Goal: Transaction & Acquisition: Purchase product/service

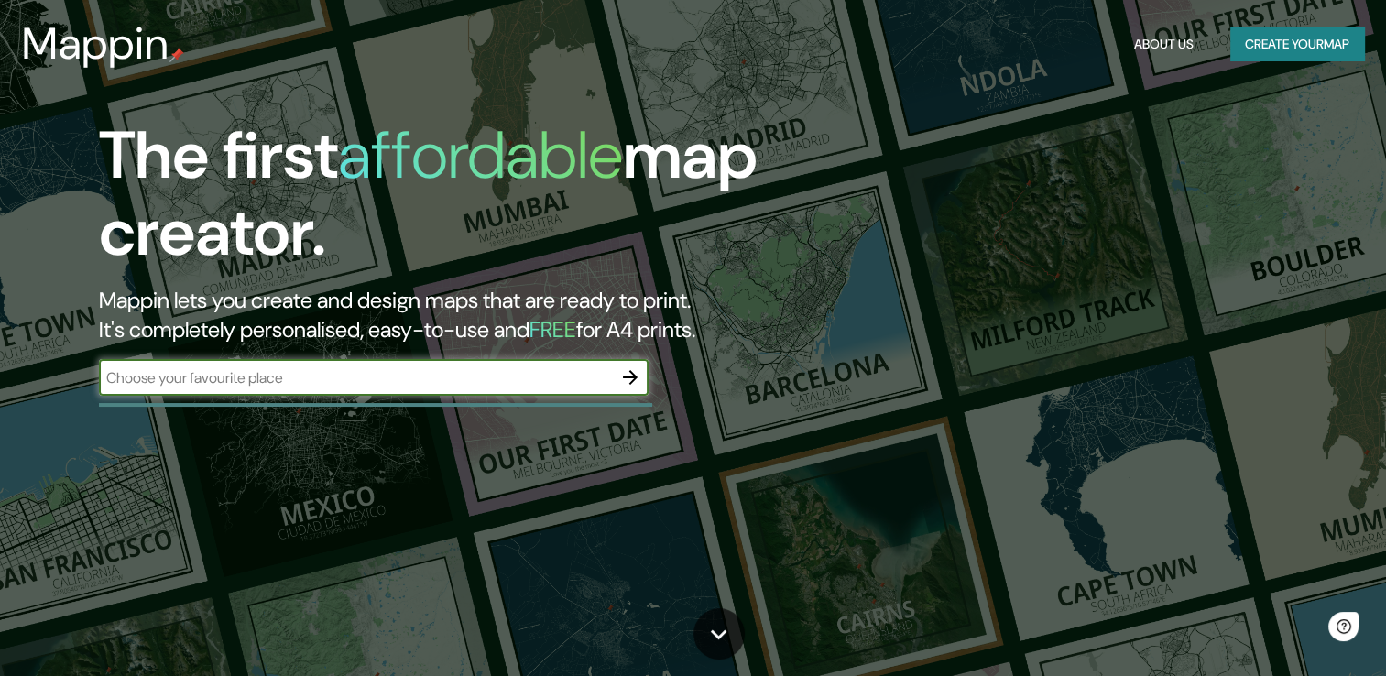
click at [359, 376] on input "text" at bounding box center [355, 377] width 513 height 21
type input "[PERSON_NAME]"
click at [627, 374] on icon "button" at bounding box center [630, 377] width 22 height 22
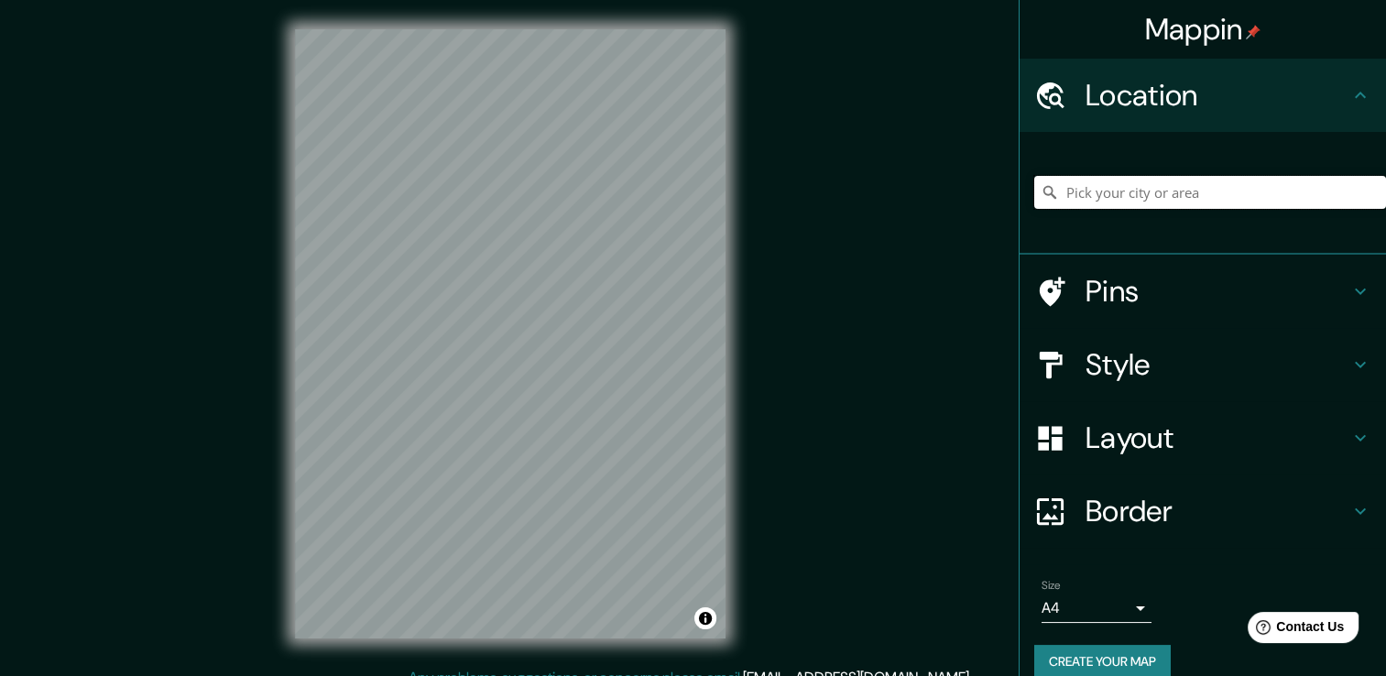
click at [1112, 185] on input "Pick your city or area" at bounding box center [1210, 192] width 352 height 33
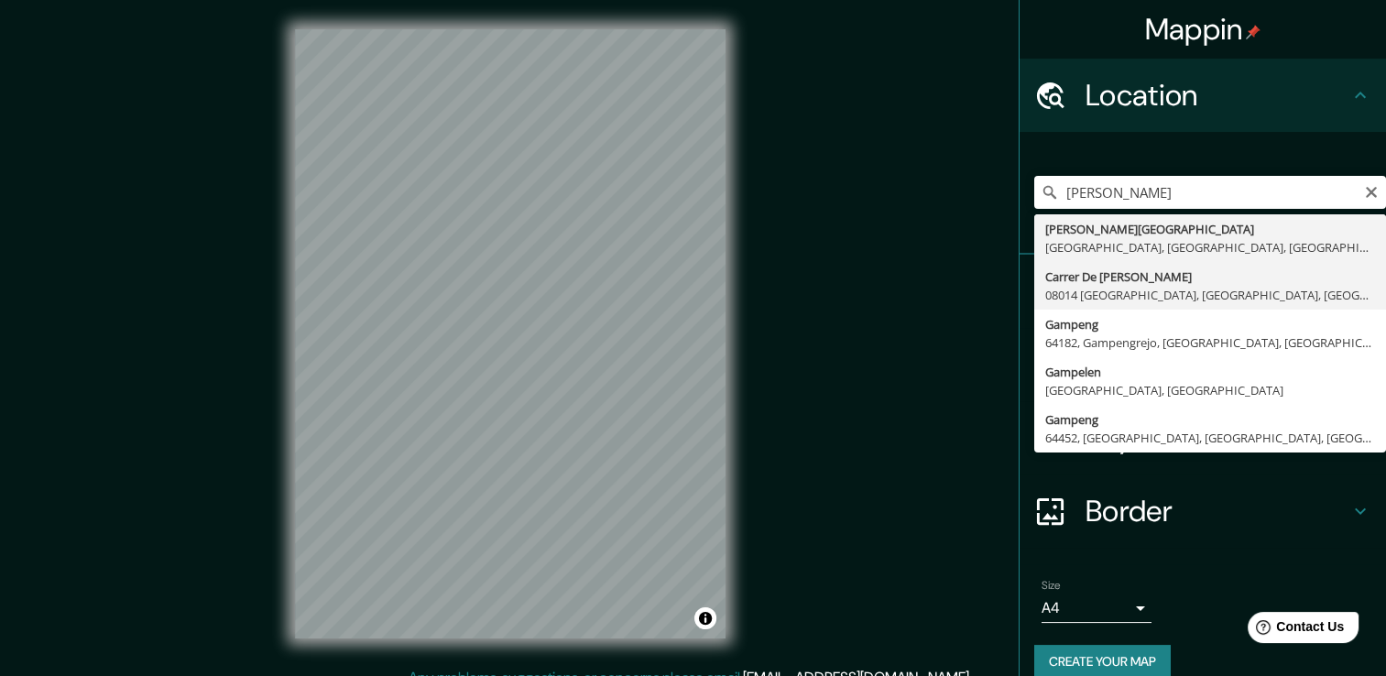
type input "Carrer De [PERSON_NAME], 08014 [GEOGRAPHIC_DATA], [GEOGRAPHIC_DATA], [GEOGRAPHI…"
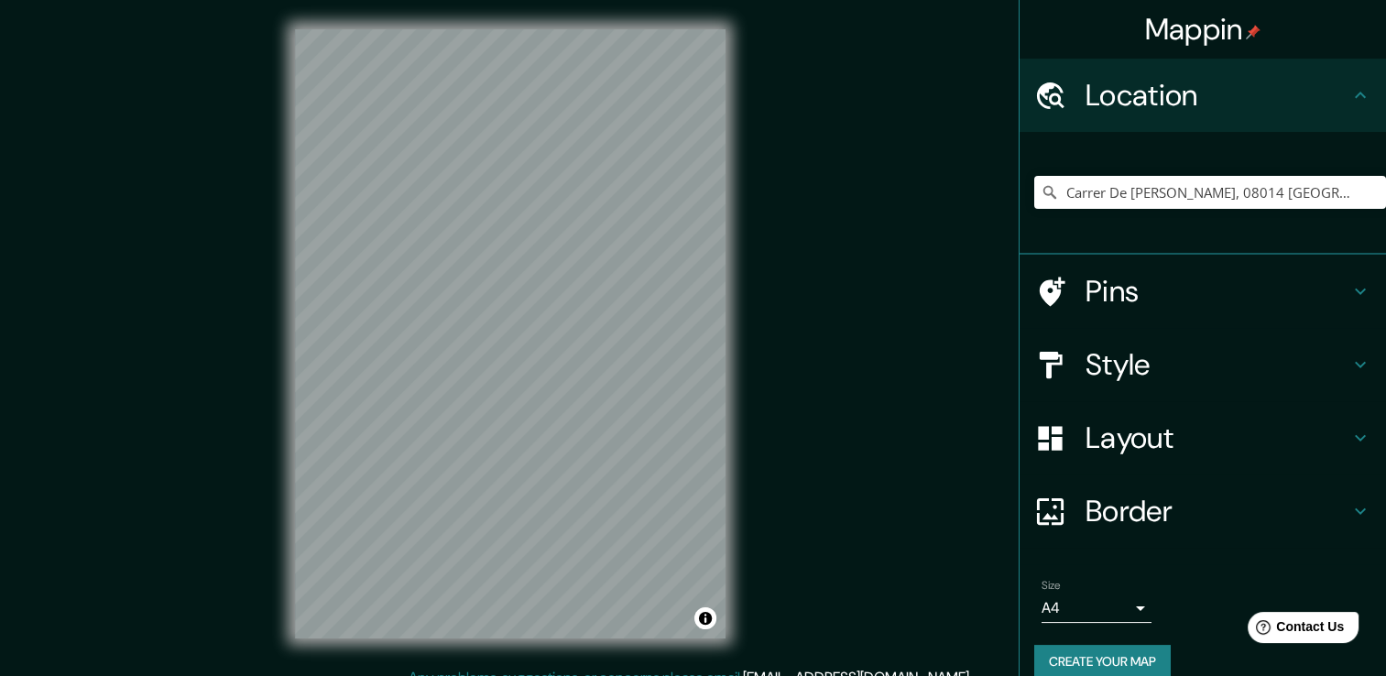
click at [1127, 299] on h4 "Pins" at bounding box center [1217, 291] width 264 height 37
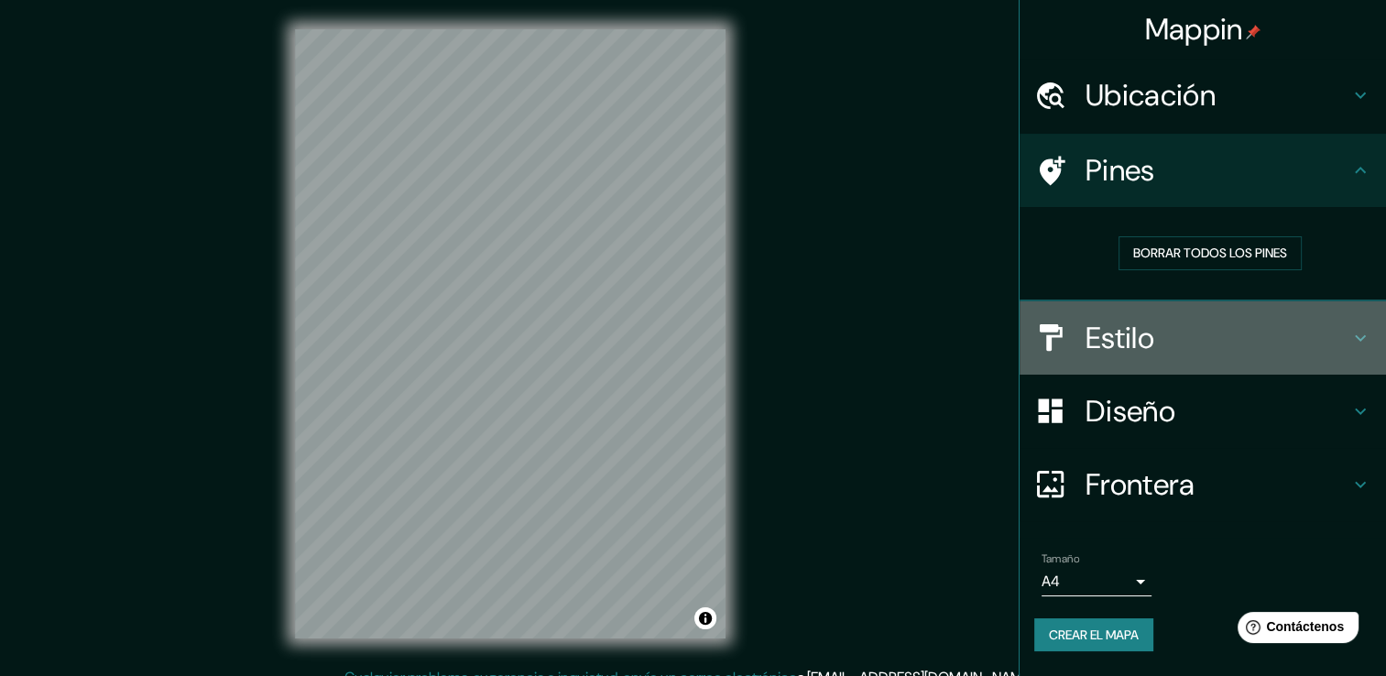
click at [1114, 325] on h4 "Estilo" at bounding box center [1217, 338] width 264 height 37
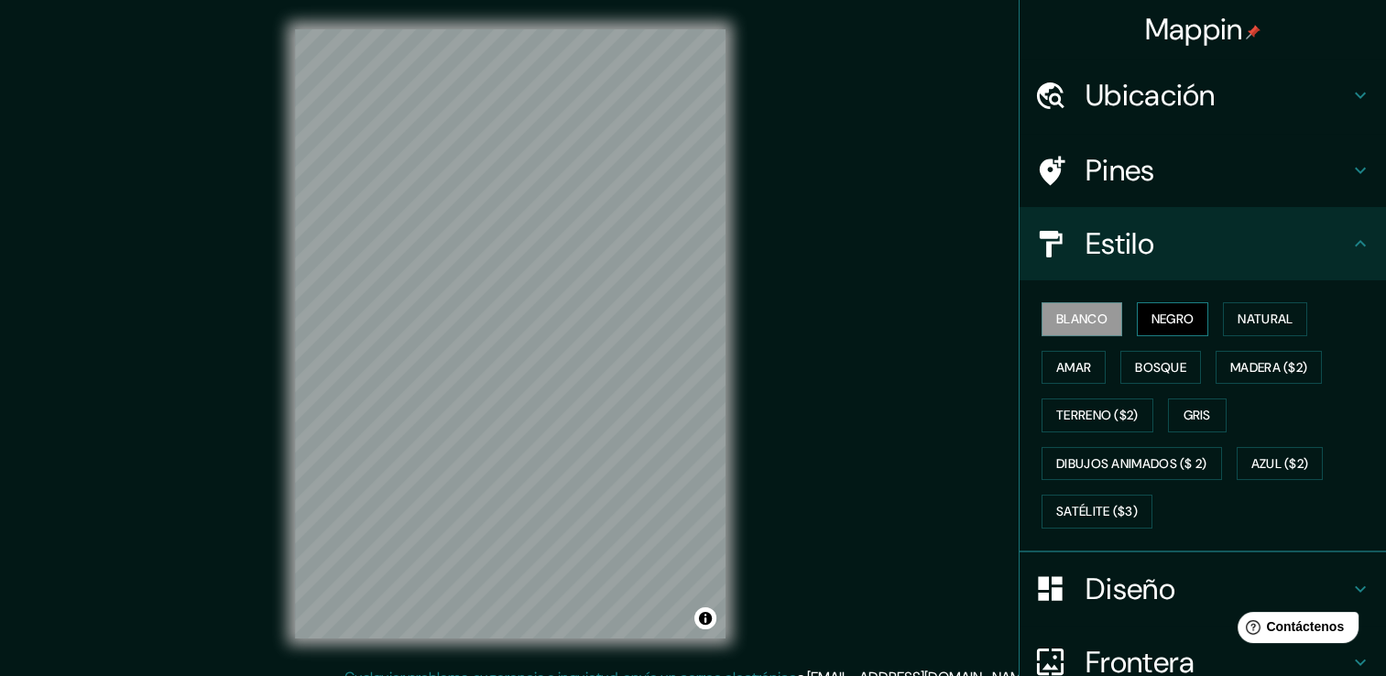
click at [1158, 315] on font "Negro" at bounding box center [1172, 319] width 43 height 23
click at [1237, 312] on font "Natural" at bounding box center [1264, 319] width 55 height 23
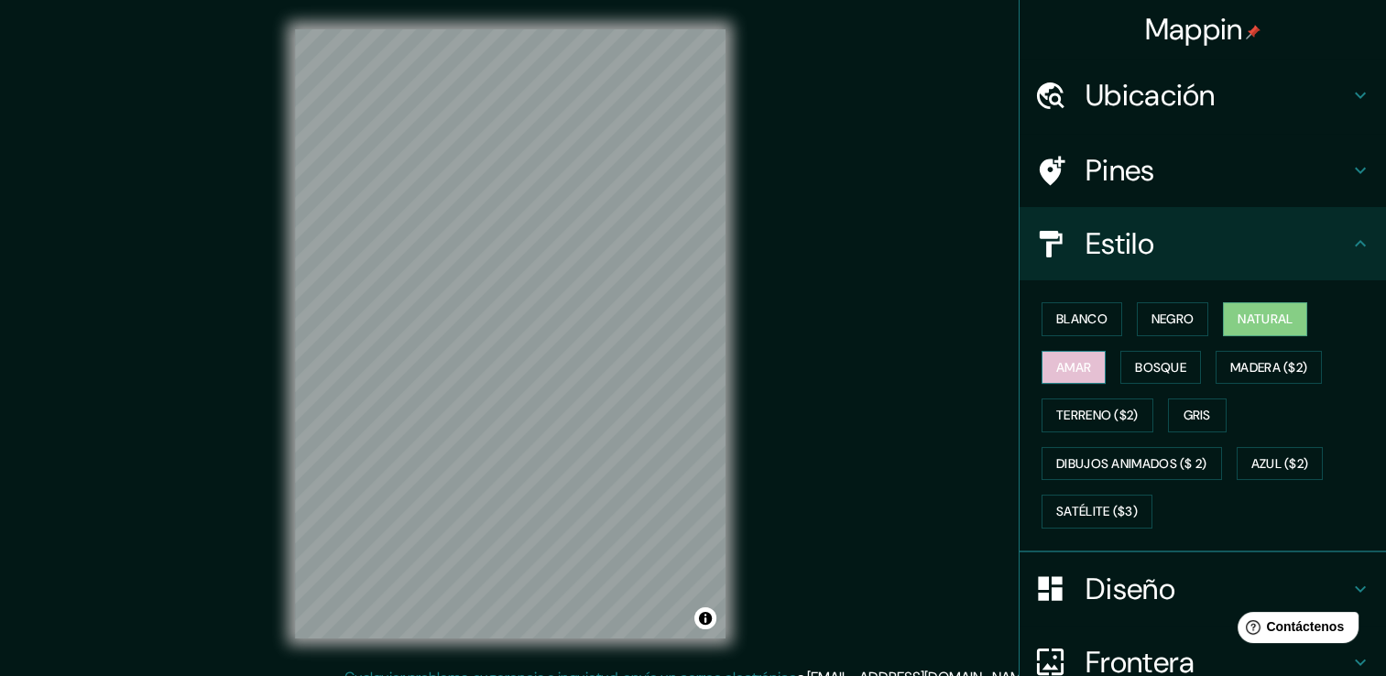
click at [1066, 358] on font "Amar" at bounding box center [1073, 367] width 35 height 23
click at [1159, 368] on font "Bosque" at bounding box center [1160, 367] width 51 height 23
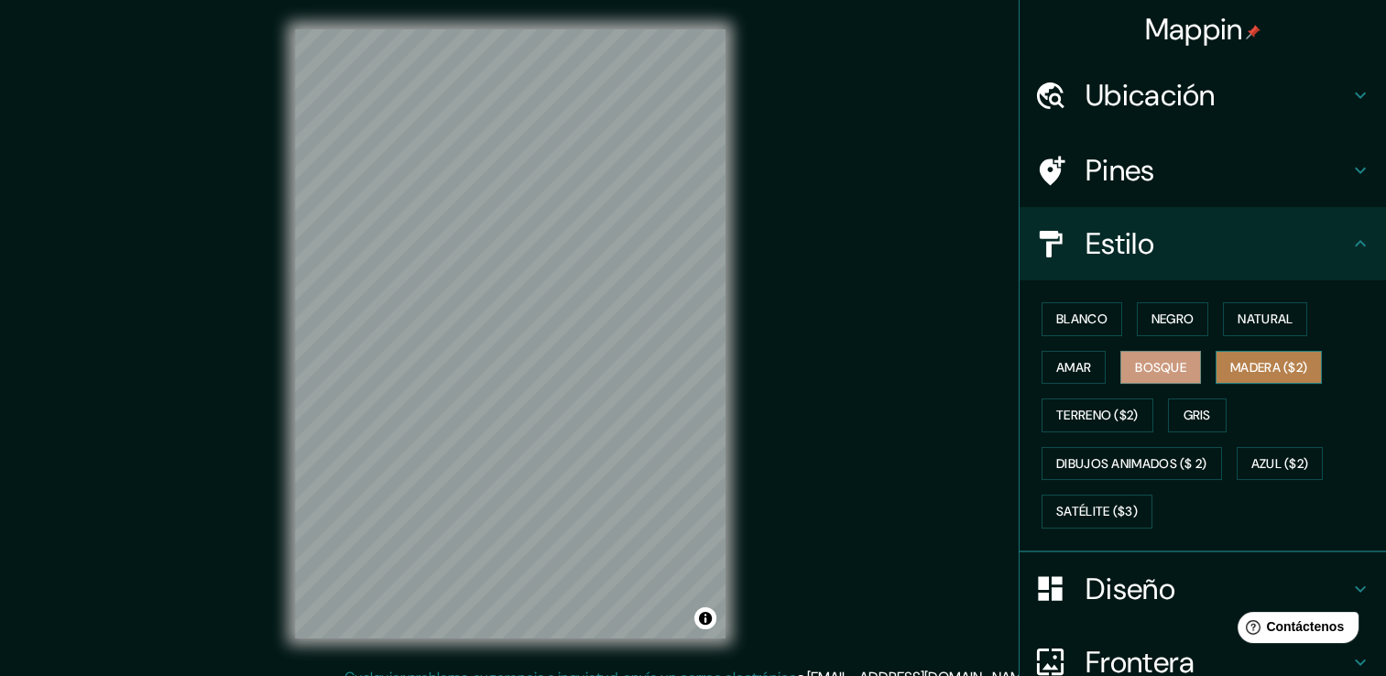
click at [1254, 367] on font "Madera ($2)" at bounding box center [1268, 367] width 77 height 23
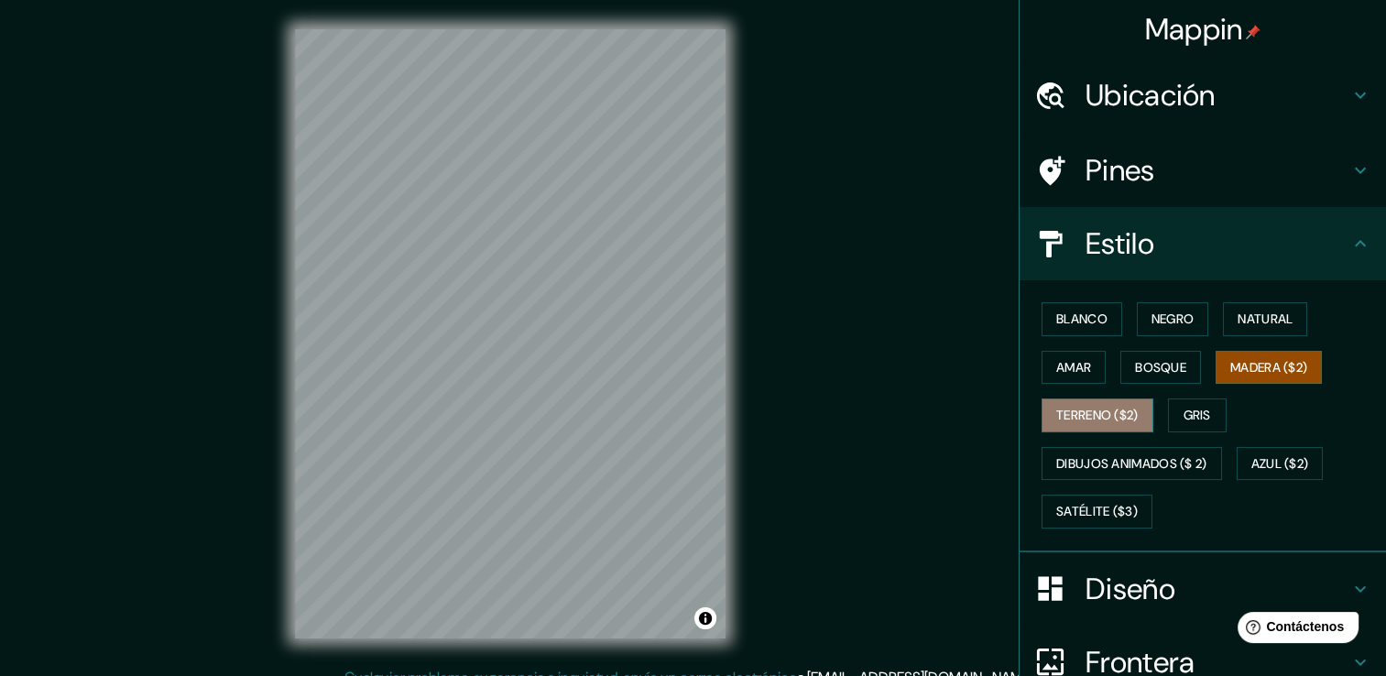
click at [1099, 398] on button "Terreno ($2)" at bounding box center [1097, 415] width 112 height 34
click at [1237, 365] on font "Madera ($2)" at bounding box center [1268, 367] width 77 height 23
click at [1112, 406] on font "Terreno ($2)" at bounding box center [1097, 415] width 82 height 23
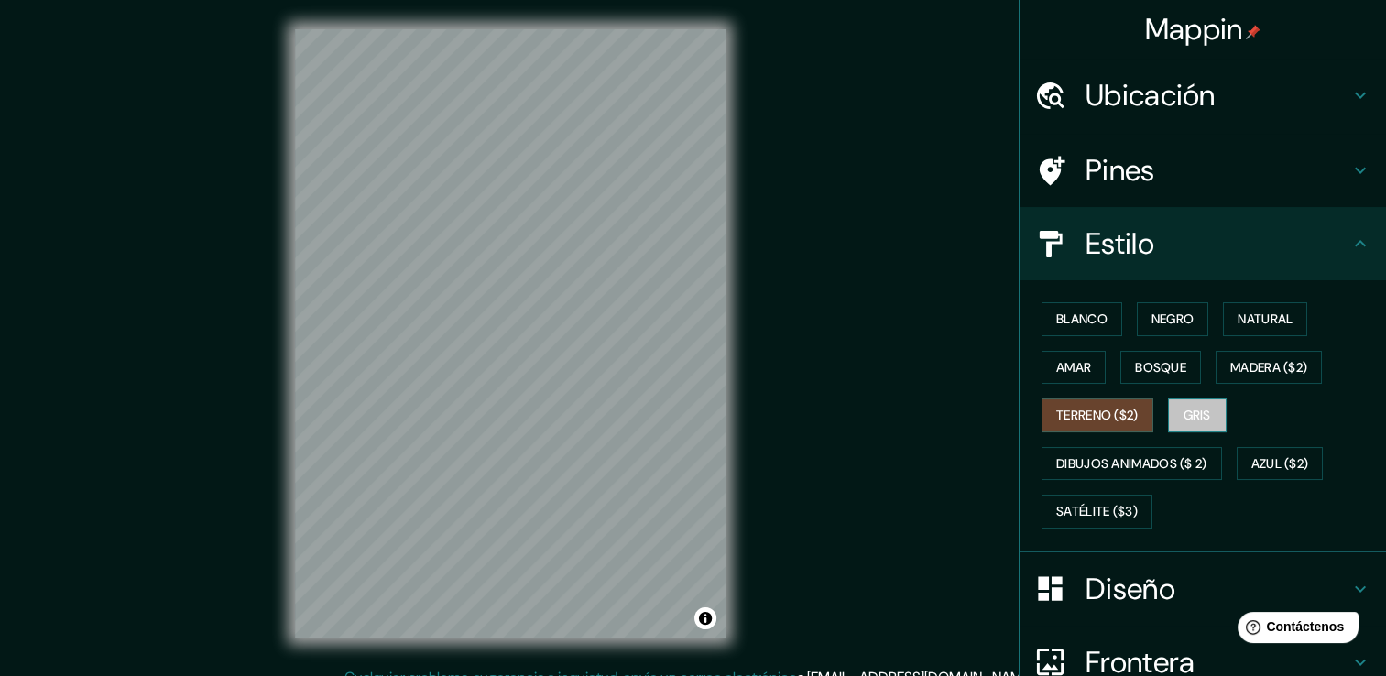
click at [1183, 414] on font "Gris" at bounding box center [1196, 415] width 27 height 23
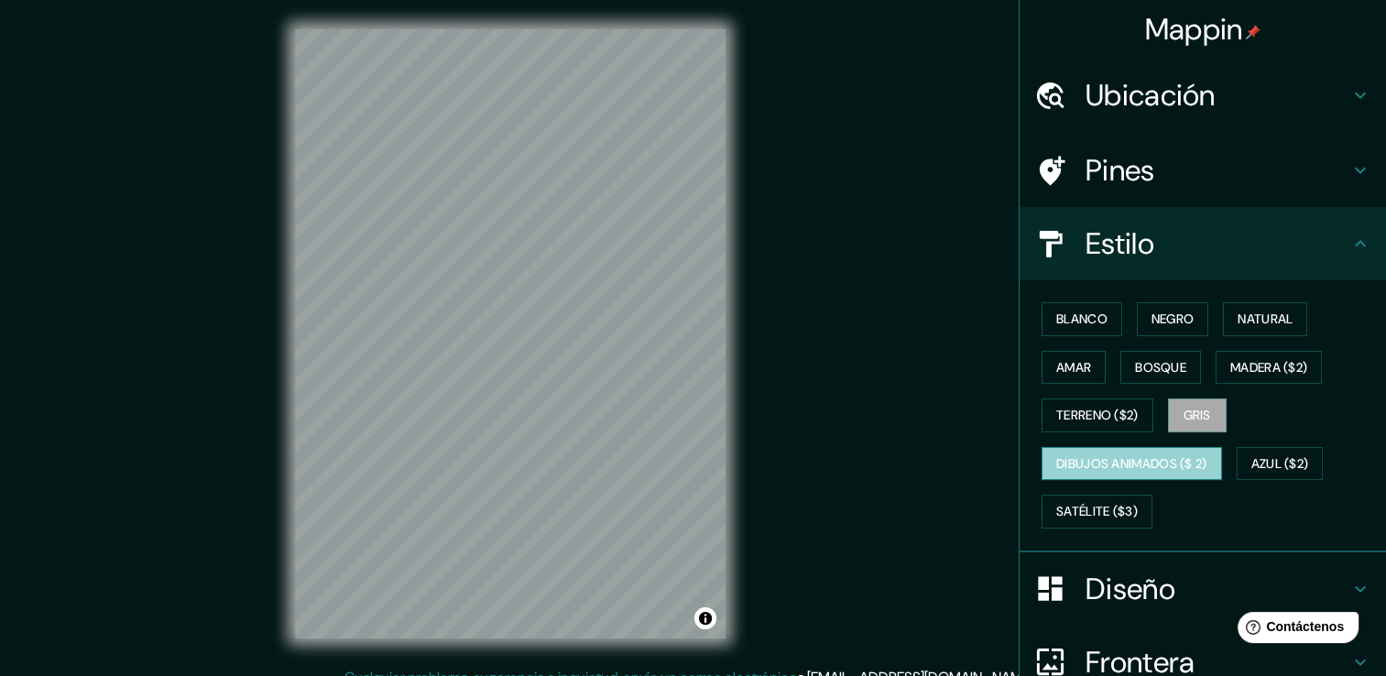
click at [1183, 456] on font "Dibujos animados ($ 2)" at bounding box center [1131, 463] width 151 height 23
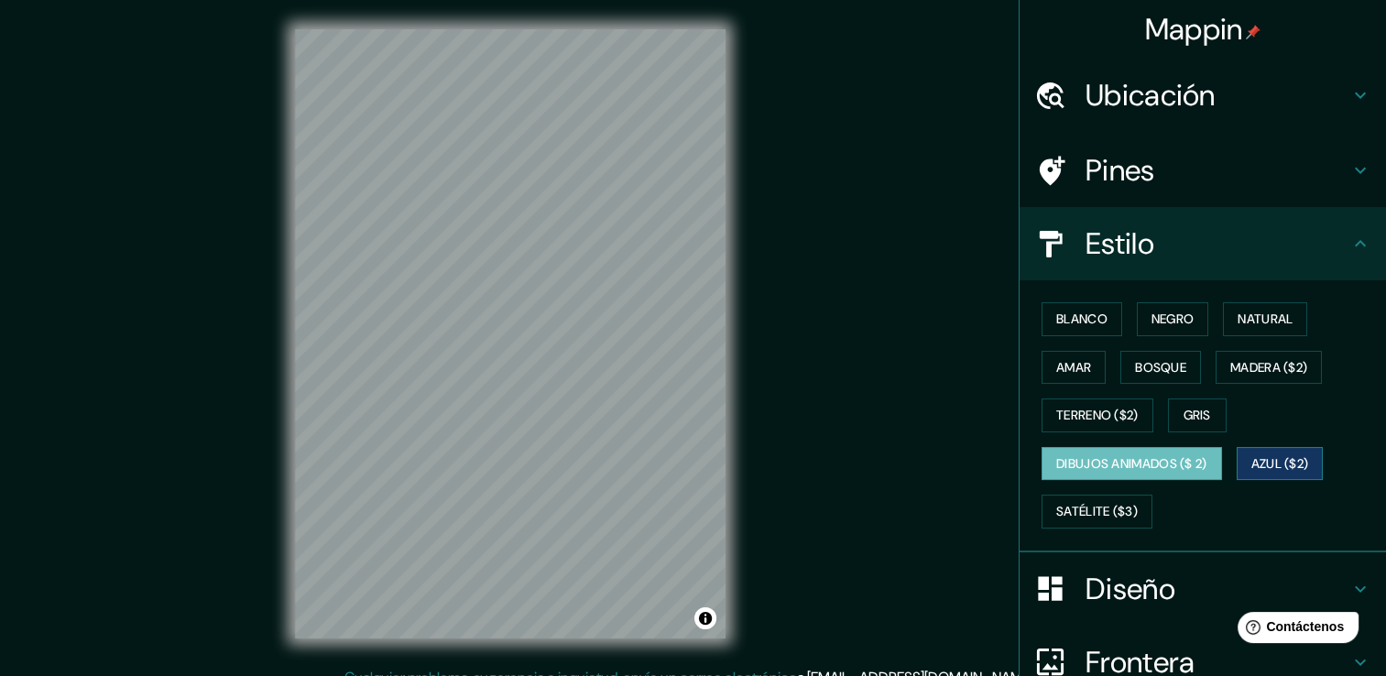
click at [1291, 461] on font "Azul ($2)" at bounding box center [1280, 463] width 58 height 23
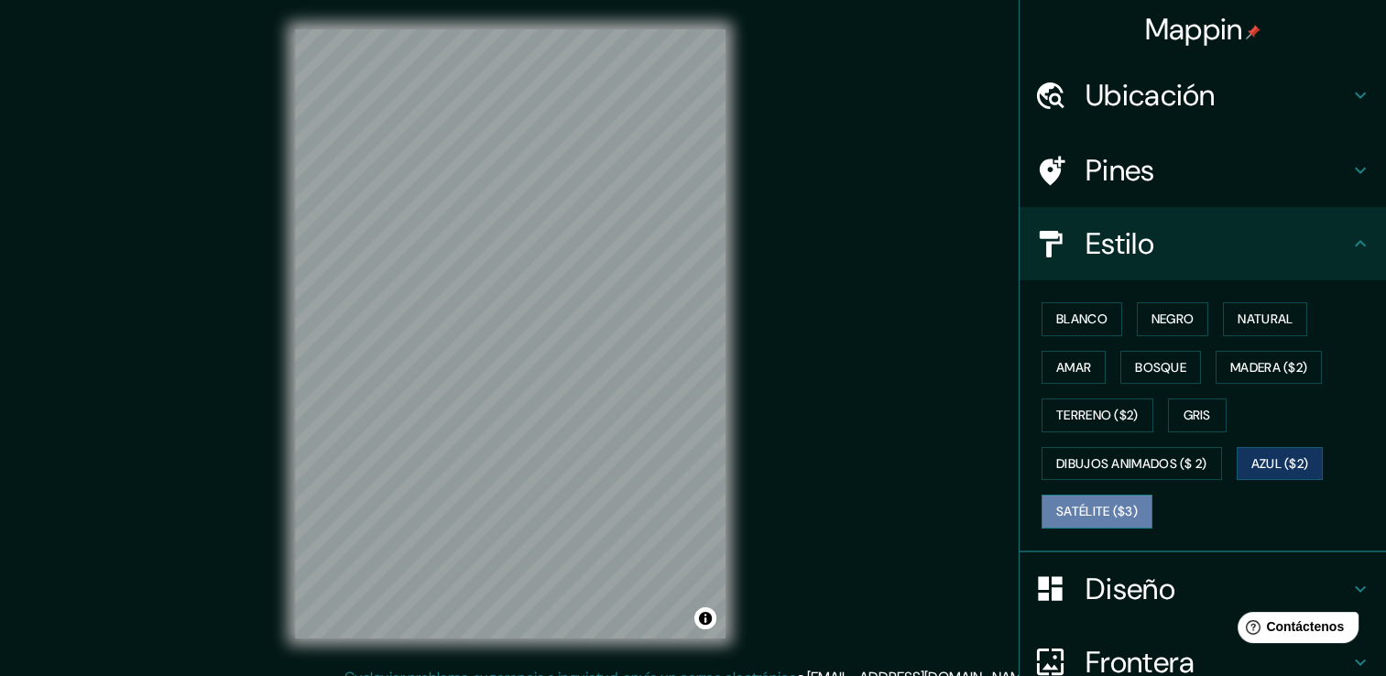
click at [1083, 511] on font "Satélite ($3)" at bounding box center [1097, 511] width 82 height 23
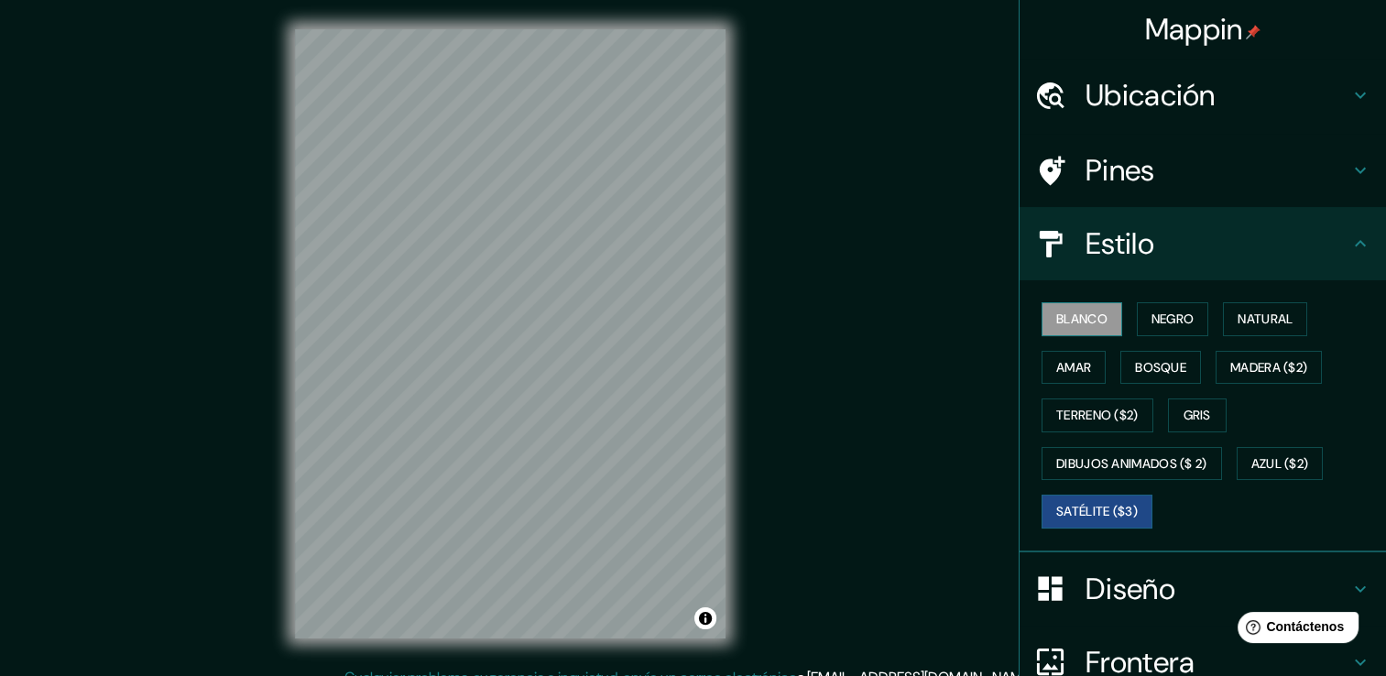
click at [1083, 315] on font "Blanco" at bounding box center [1081, 319] width 51 height 23
click at [1102, 169] on h4 "Pines" at bounding box center [1217, 170] width 264 height 37
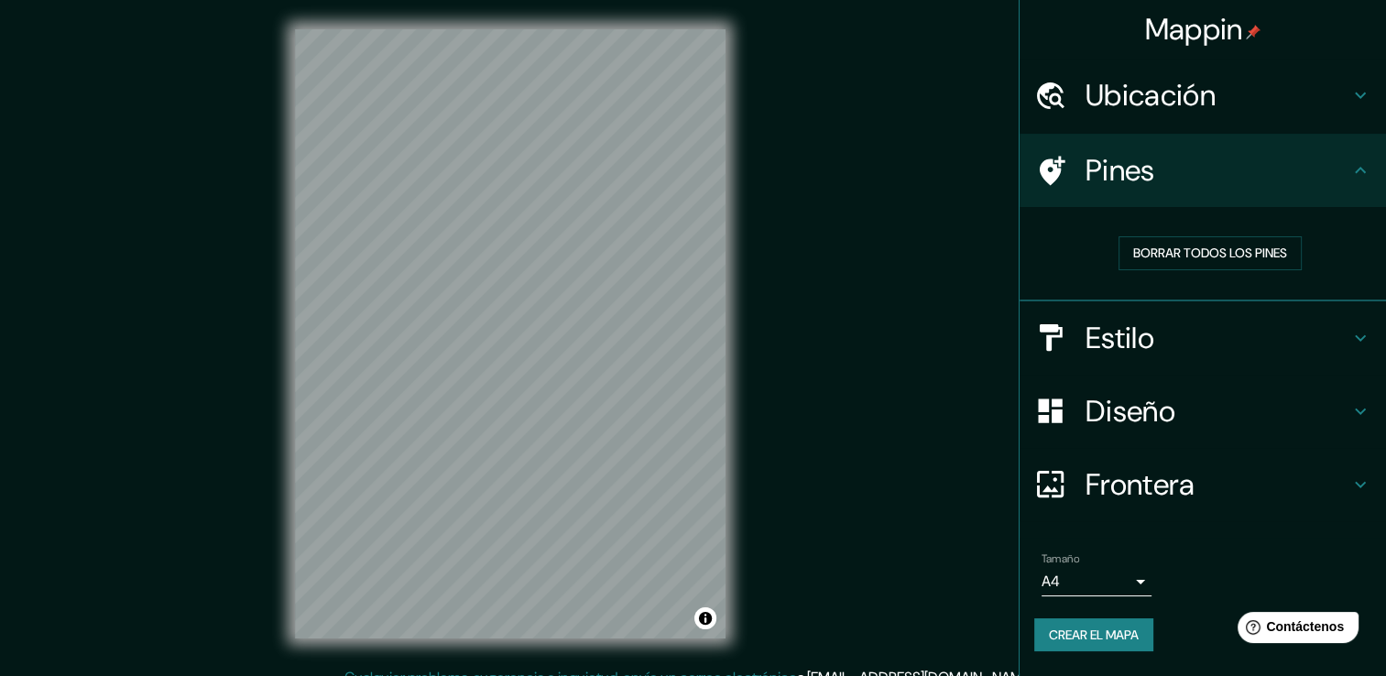
click at [1294, 163] on h4 "Pines" at bounding box center [1217, 170] width 264 height 37
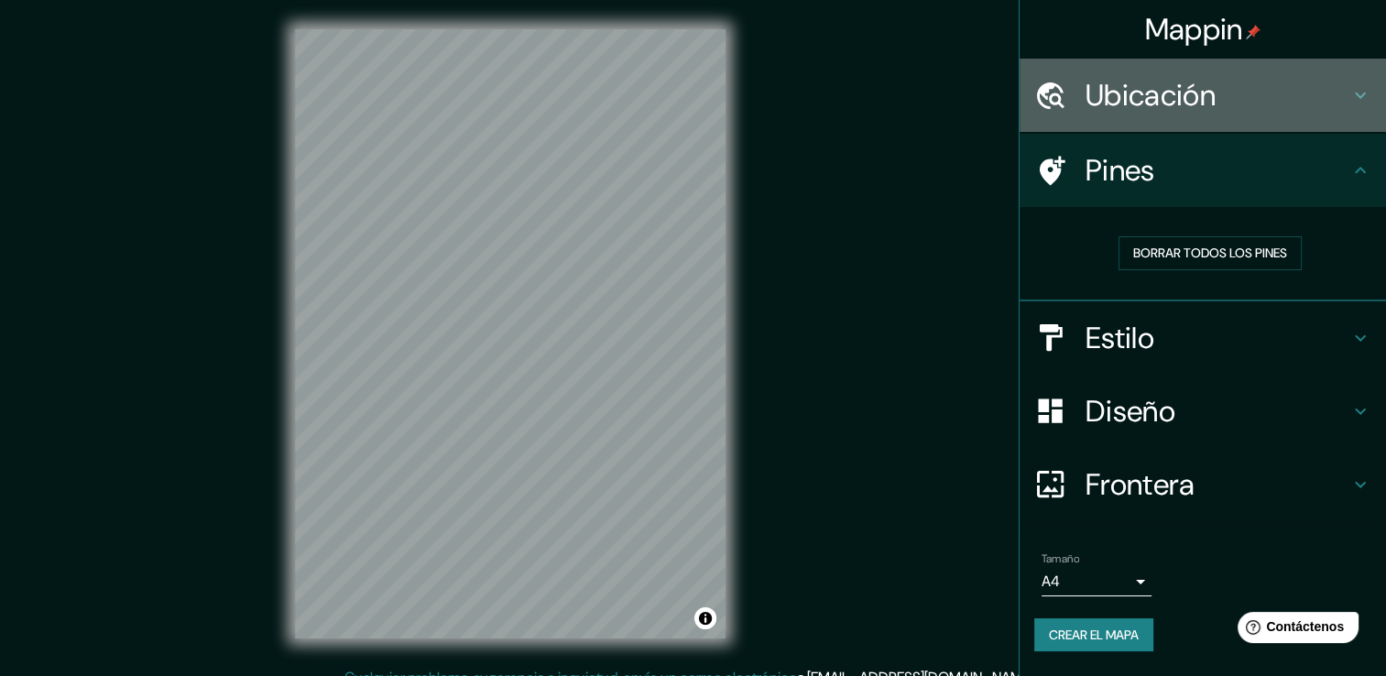
click at [1128, 106] on h4 "Ubicación" at bounding box center [1217, 95] width 264 height 37
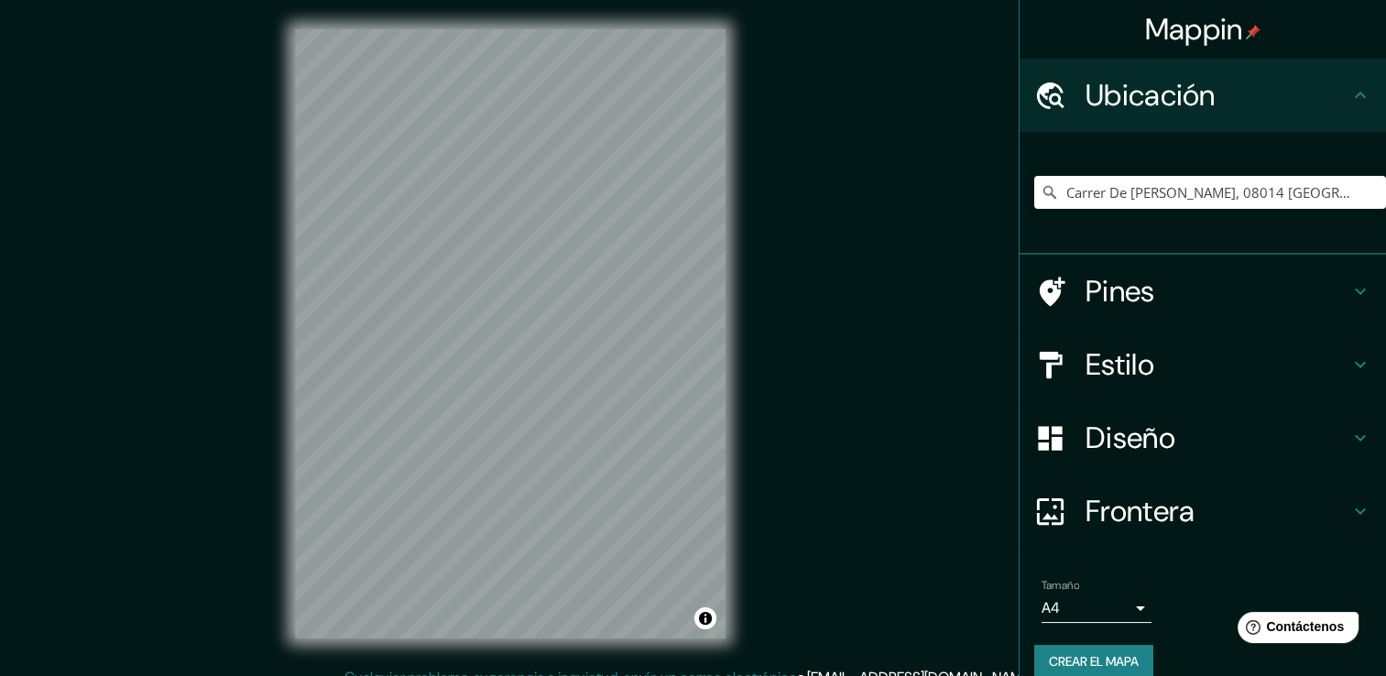
click at [1128, 106] on h4 "Ubicación" at bounding box center [1217, 95] width 264 height 37
click at [1172, 376] on h4 "Estilo" at bounding box center [1217, 364] width 264 height 37
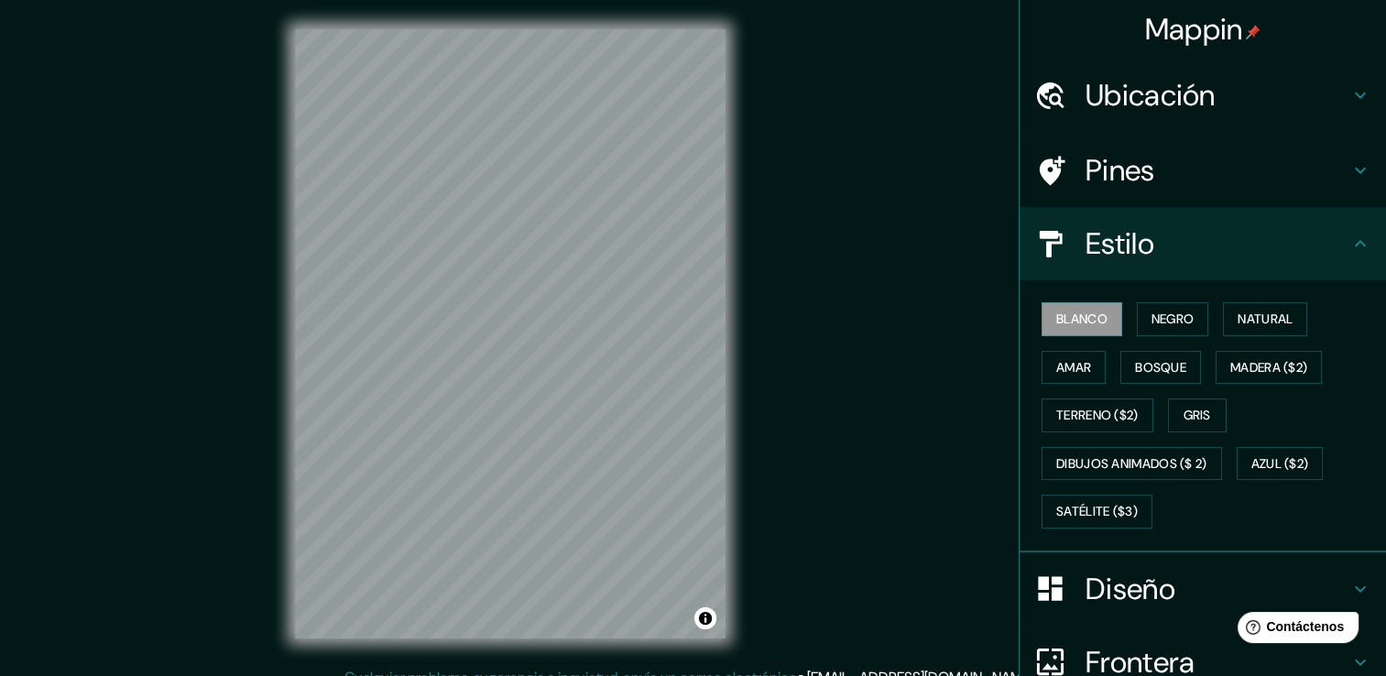
click at [1141, 597] on h4 "Diseño" at bounding box center [1217, 589] width 264 height 37
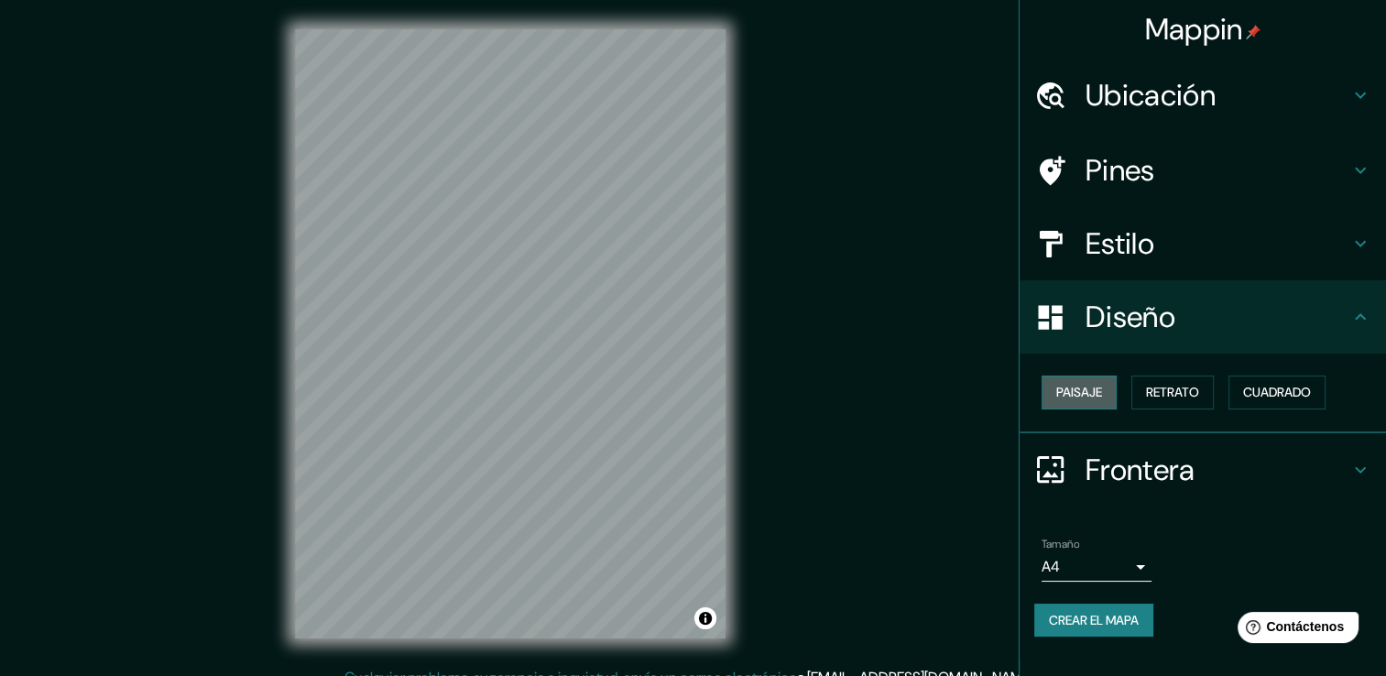
click at [1096, 385] on font "Paisaje" at bounding box center [1079, 392] width 46 height 23
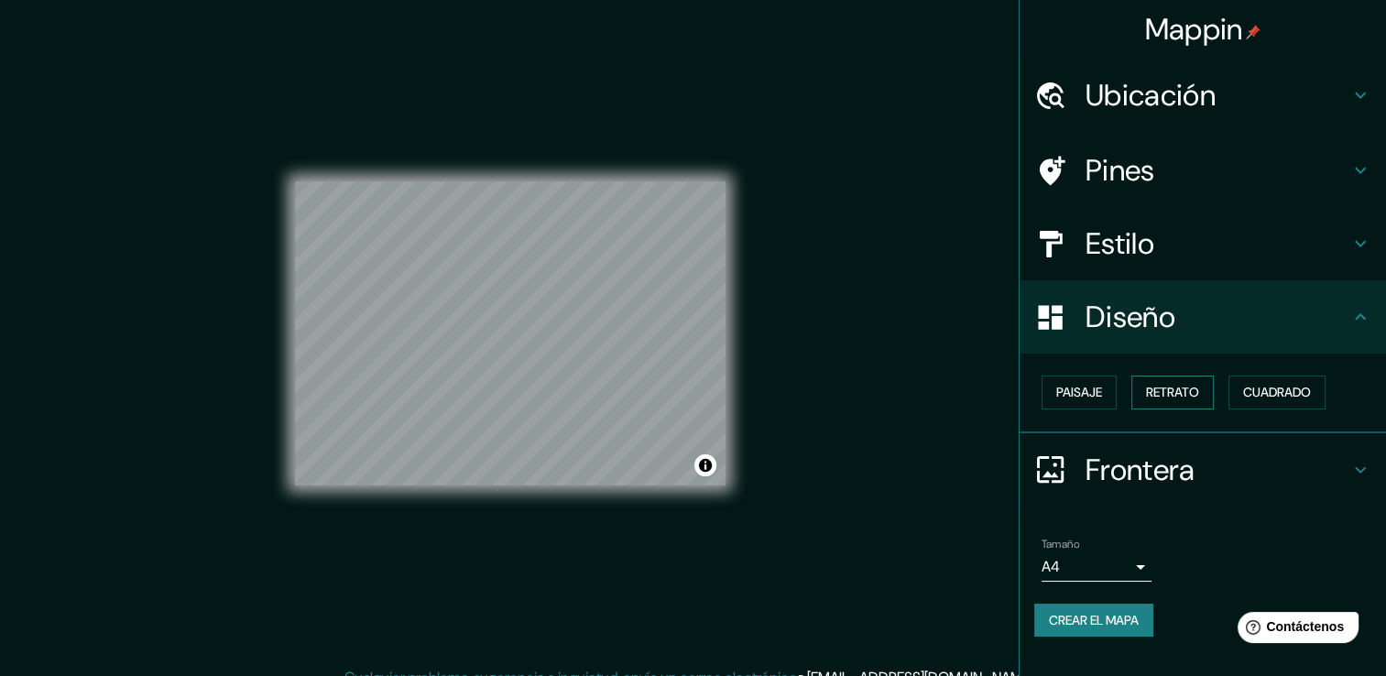
click at [1161, 387] on font "Retrato" at bounding box center [1172, 392] width 53 height 23
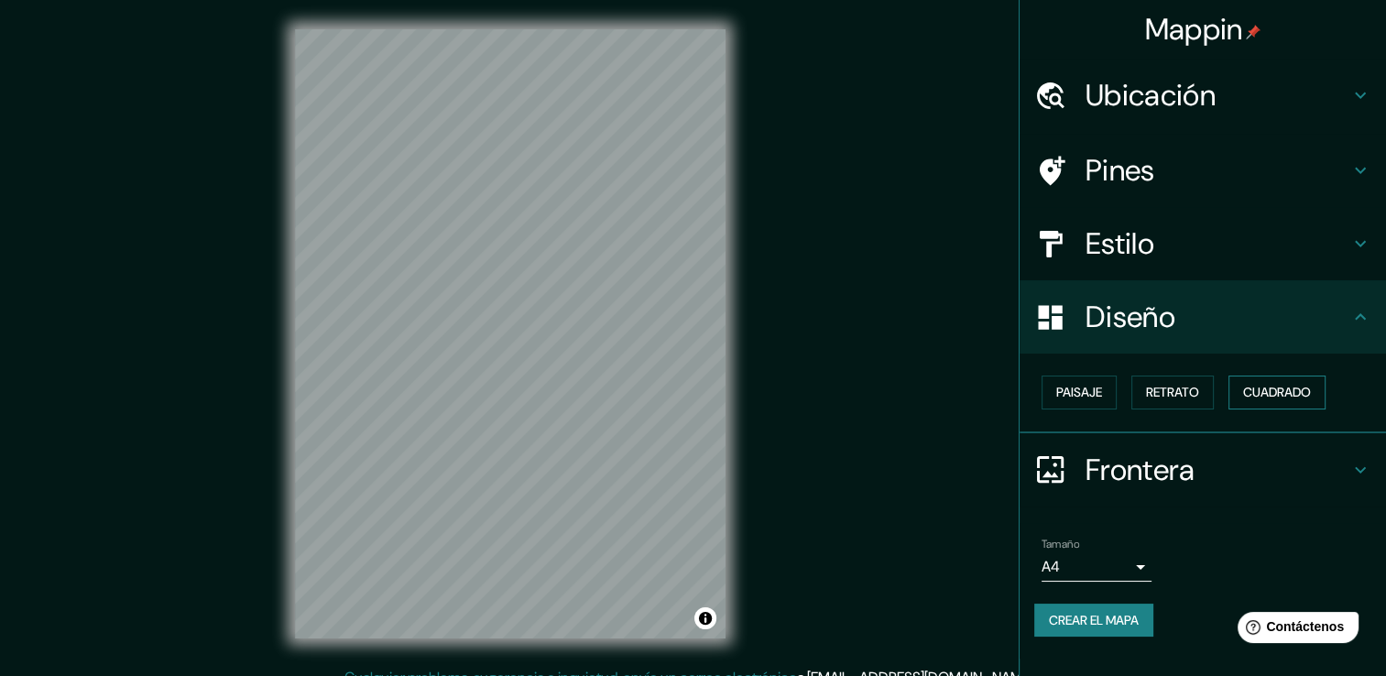
click at [1289, 398] on font "Cuadrado" at bounding box center [1277, 392] width 68 height 23
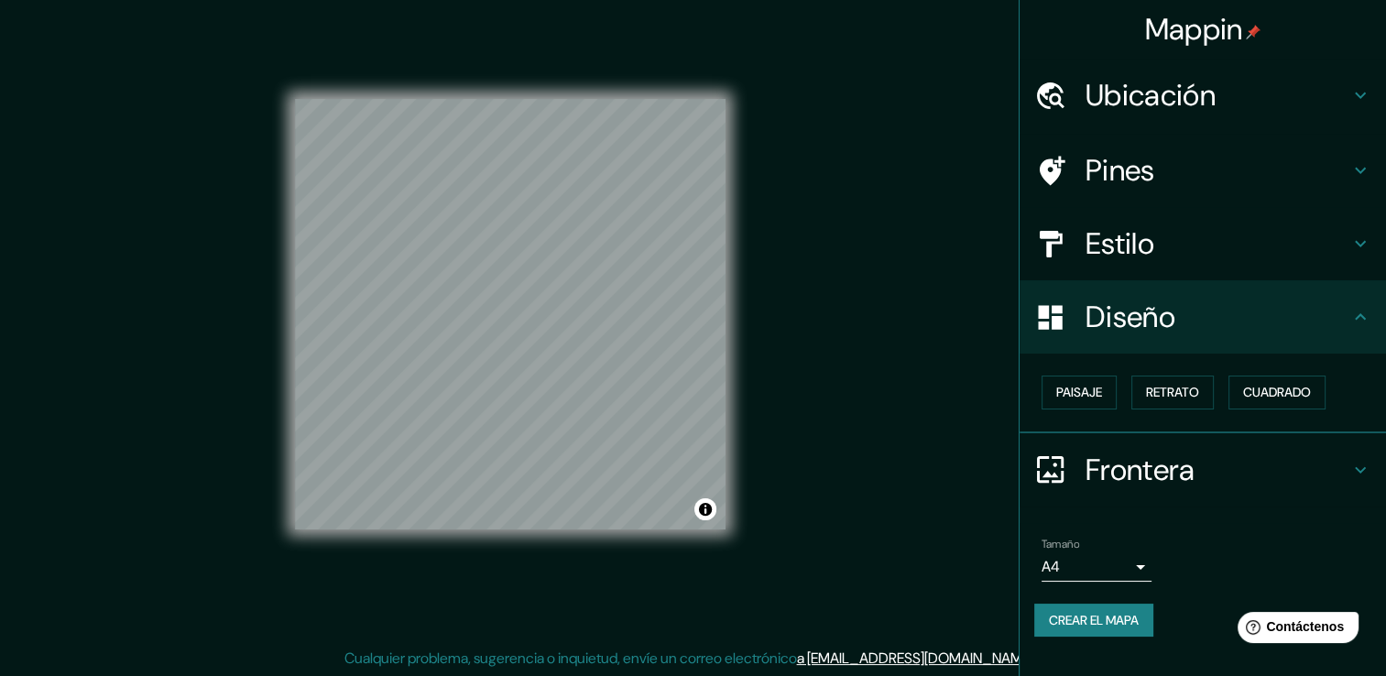
scroll to position [20, 0]
click at [1149, 467] on h4 "Frontera" at bounding box center [1217, 470] width 264 height 37
